Goal: Task Accomplishment & Management: Complete application form

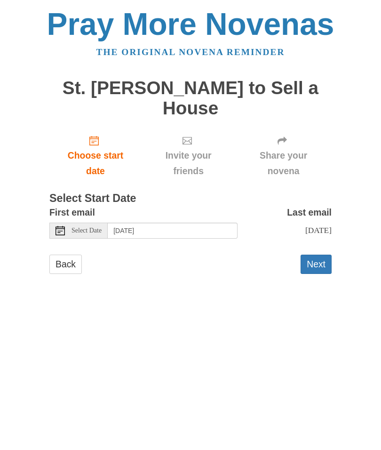
click at [93, 231] on div "Select Date" at bounding box center [78, 230] width 58 height 16
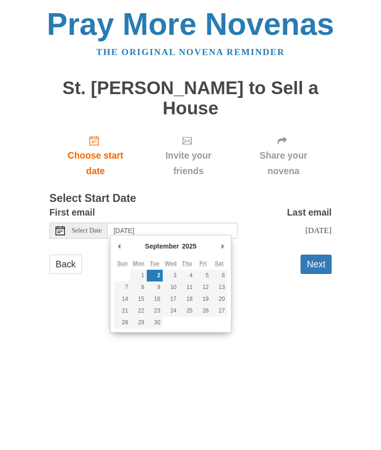
click at [286, 301] on html "Pray More Novenas The original novena reminder [GEOGRAPHIC_DATA][PERSON_NAME] t…" at bounding box center [190, 150] width 381 height 301
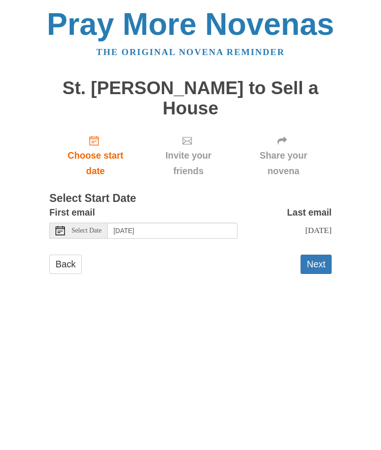
click at [317, 268] on button "Next" at bounding box center [316, 263] width 31 height 19
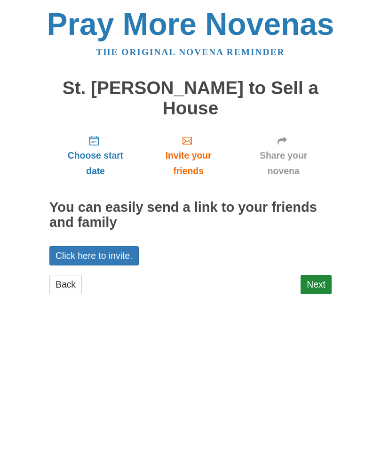
click at [128, 255] on link "Click here to invite." at bounding box center [93, 255] width 89 height 19
click at [295, 154] on span "Share your novena" at bounding box center [284, 163] width 78 height 31
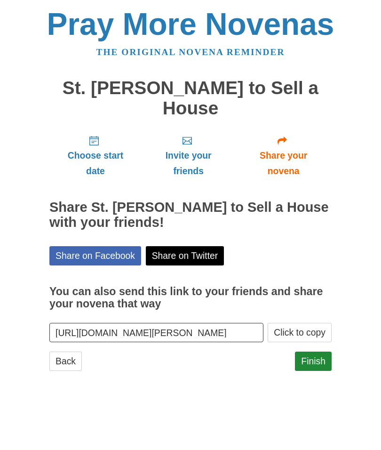
click at [316, 360] on link "Finish" at bounding box center [313, 360] width 37 height 19
